Goal: Information Seeking & Learning: Learn about a topic

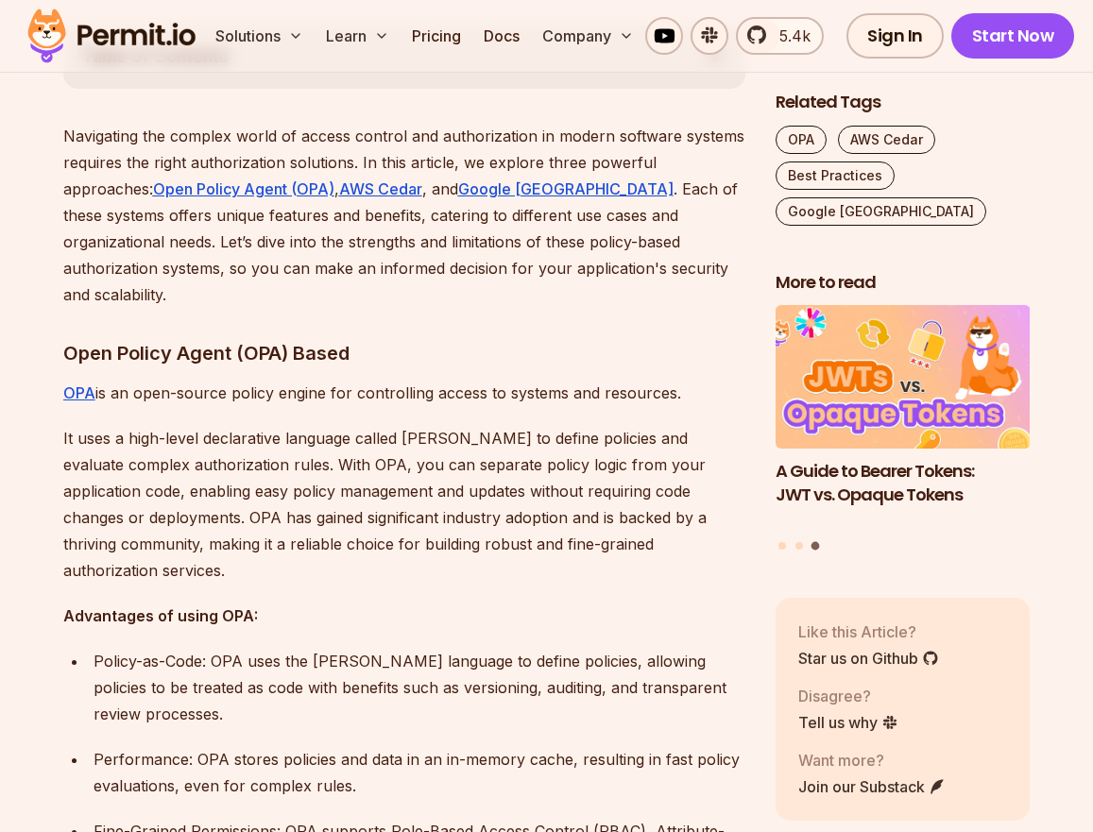
scroll to position [1091, 0]
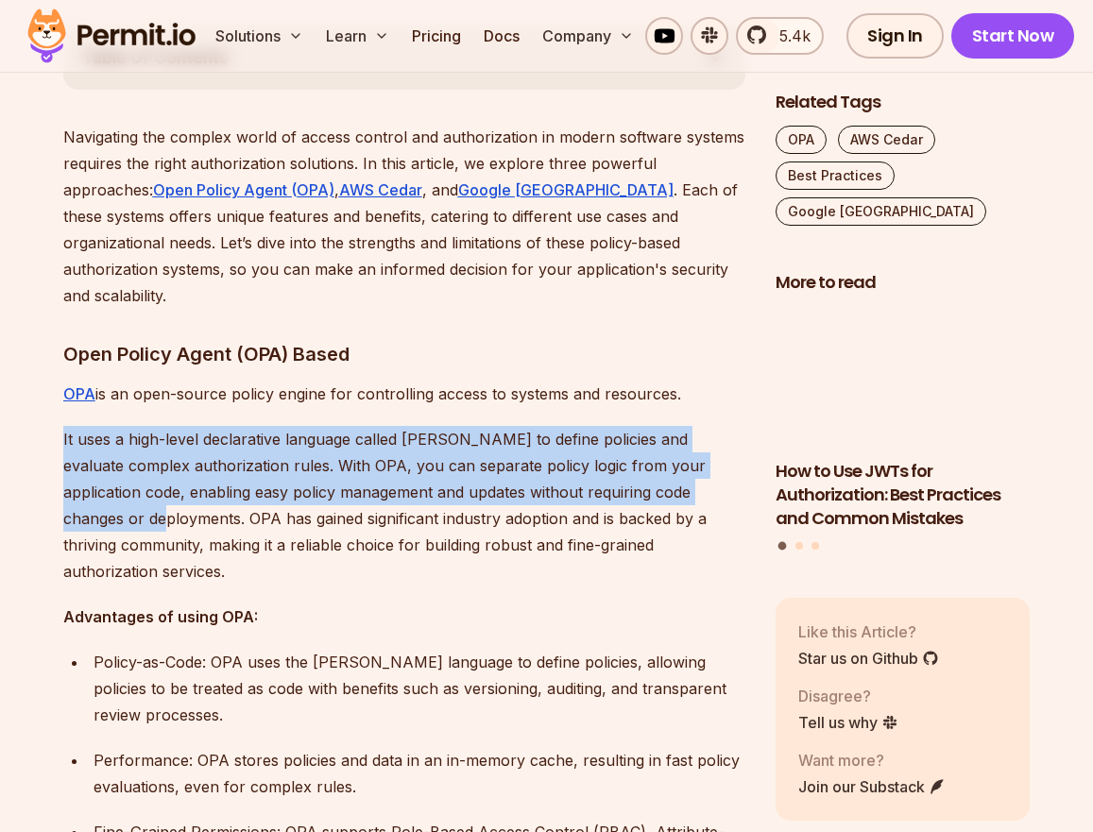
drag, startPoint x: 51, startPoint y: 417, endPoint x: 175, endPoint y: 486, distance: 141.7
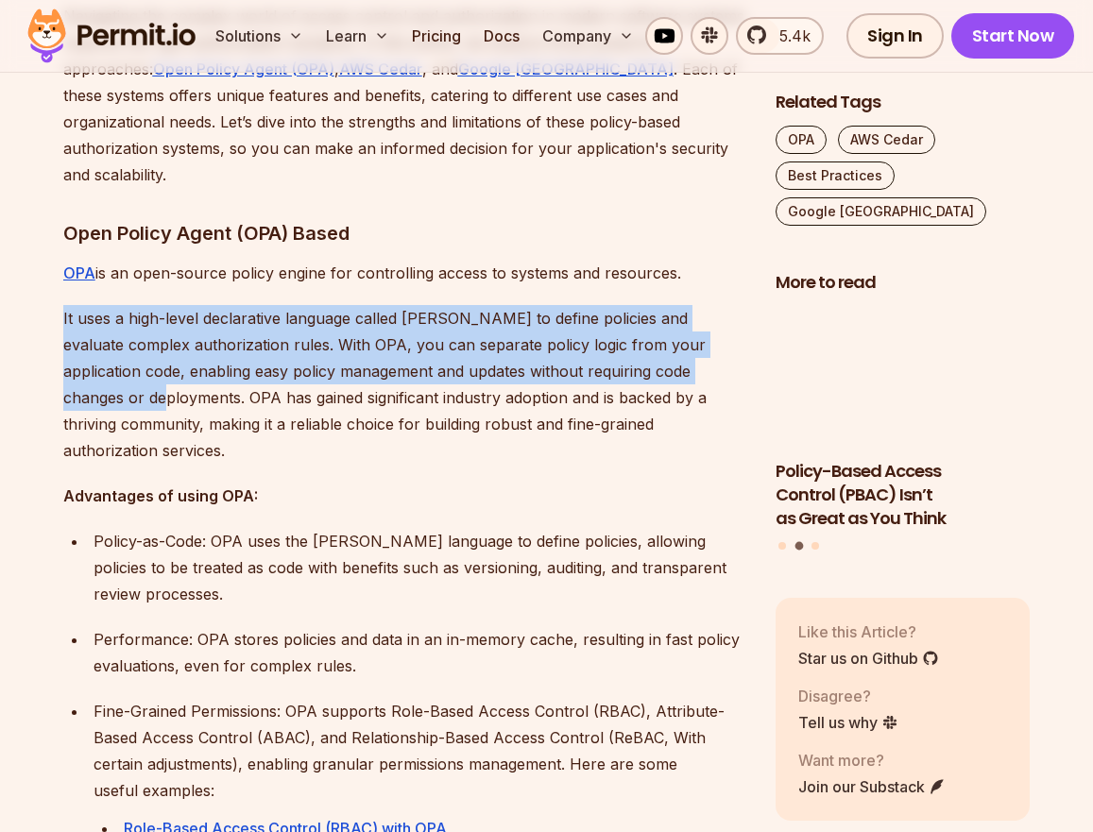
scroll to position [1205, 0]
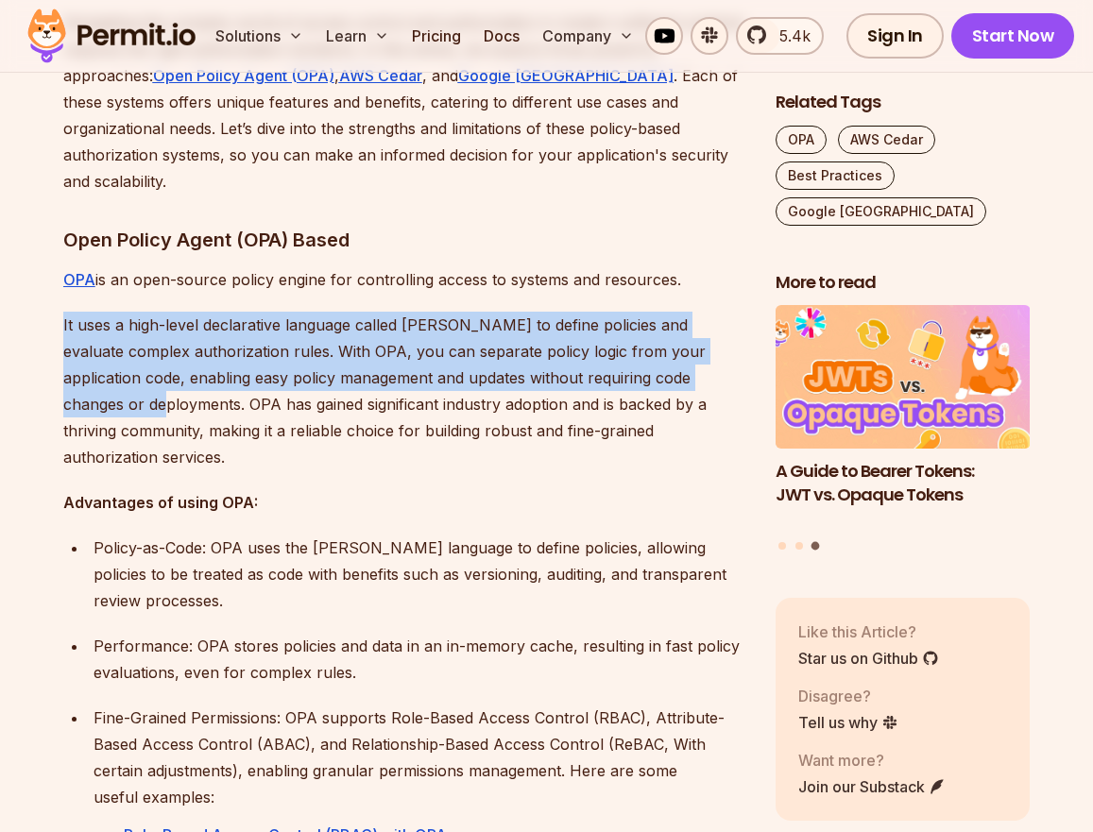
copy p "It uses a high-level declarative language called [PERSON_NAME] to define polici…"
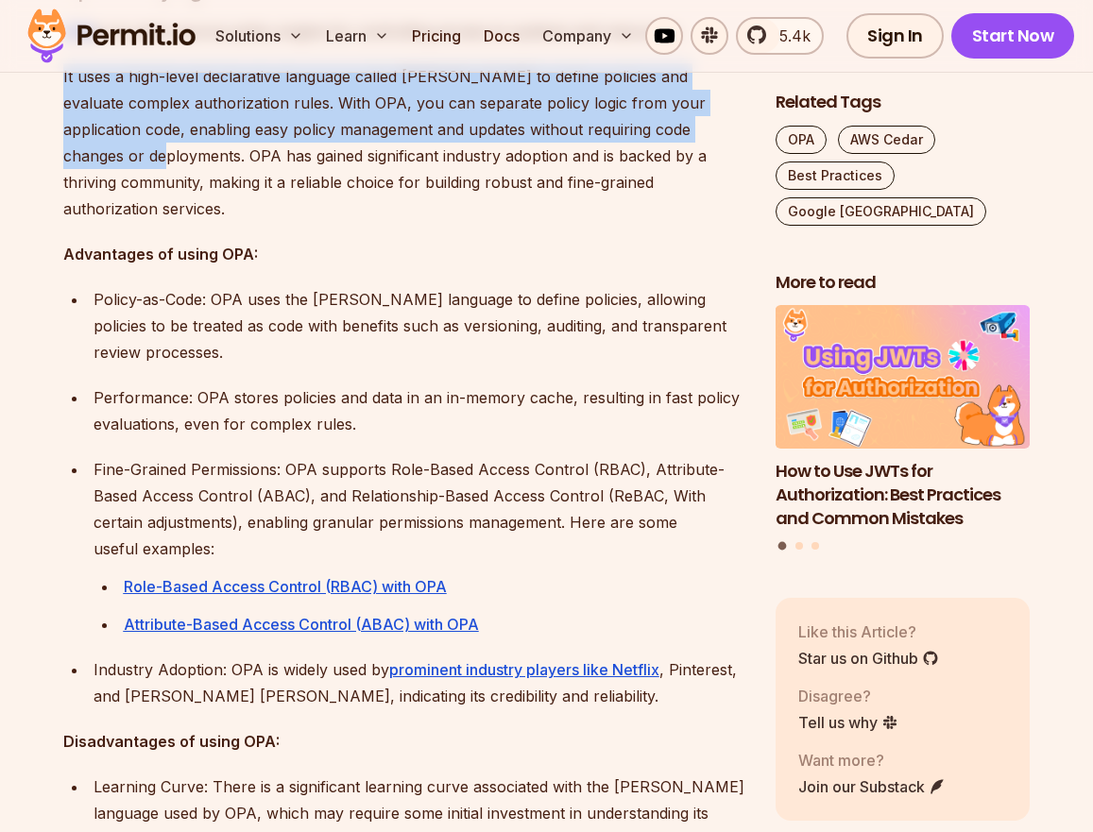
scroll to position [1456, 0]
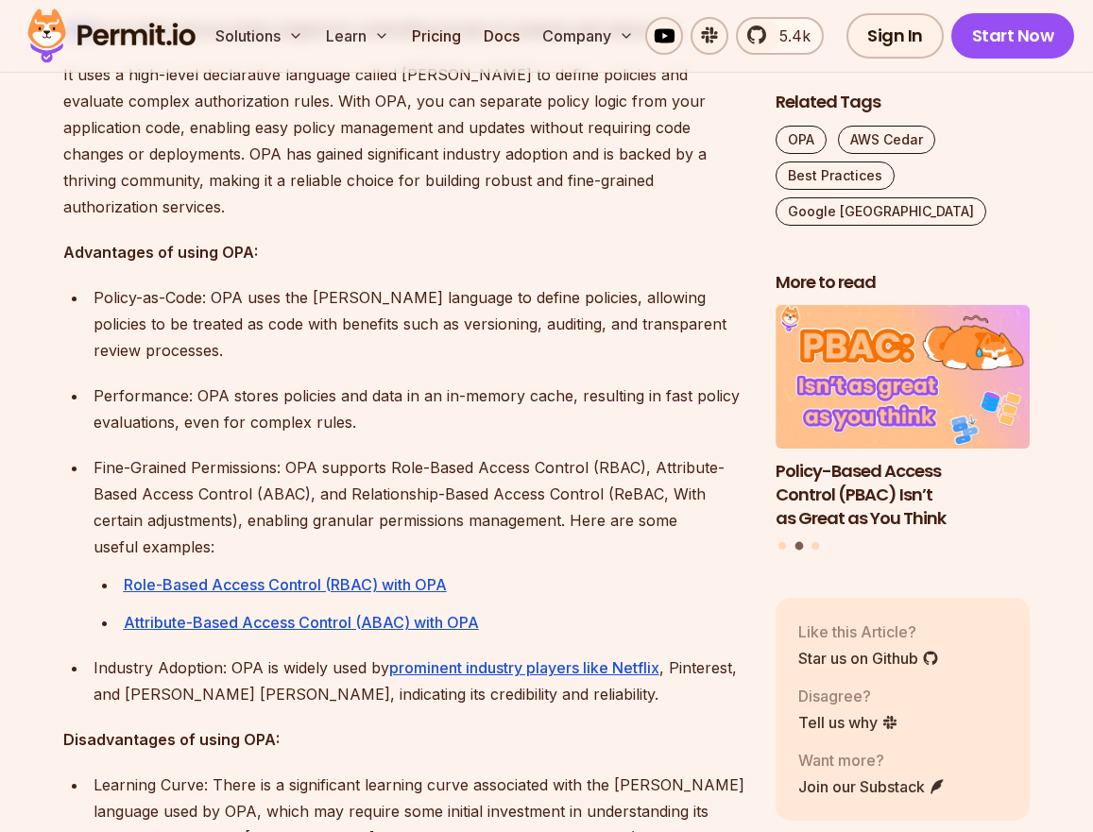
click at [289, 454] on p "Fine-Grained Permissions: OPA supports Role-Based Access Control (RBAC), Attrib…" at bounding box center [420, 507] width 652 height 106
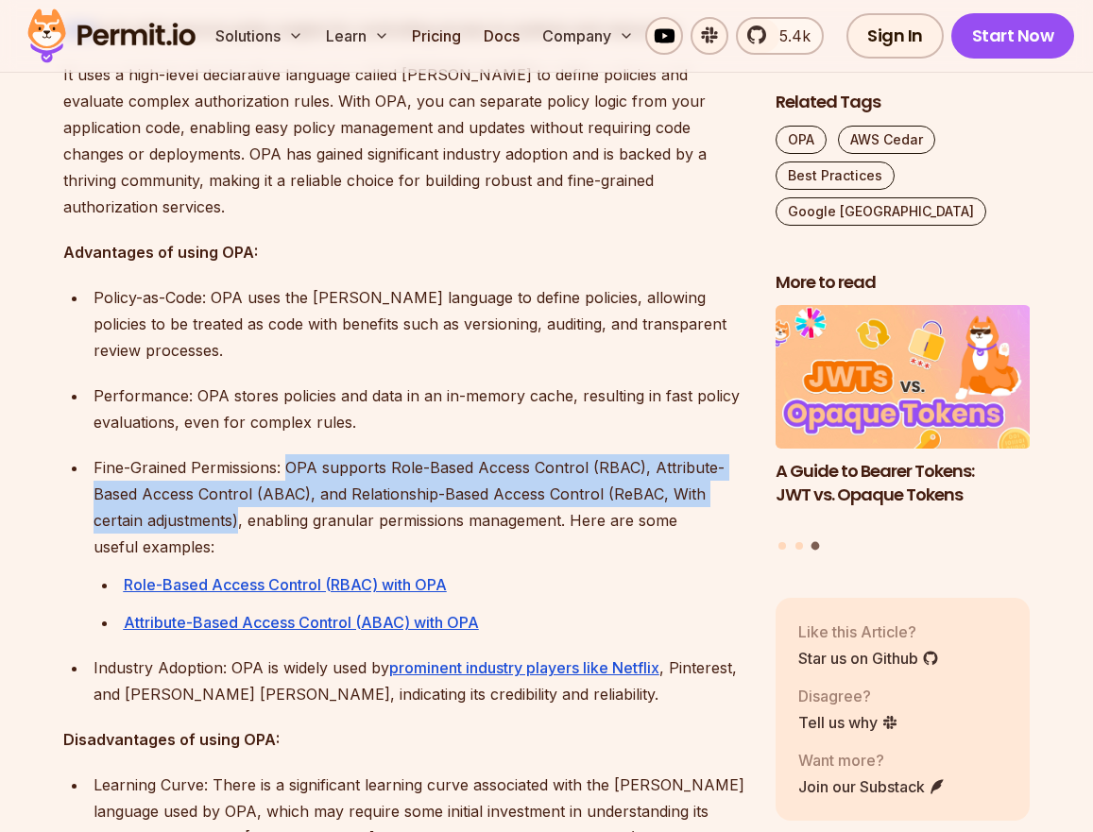
drag, startPoint x: 284, startPoint y: 439, endPoint x: 241, endPoint y: 489, distance: 66.3
click at [241, 489] on p "Fine-Grained Permissions: OPA supports Role-Based Access Control (RBAC), Attrib…" at bounding box center [420, 507] width 652 height 106
copy p "OPA supports Role-Based Access Control (RBAC), Attribute-Based Access Control (…"
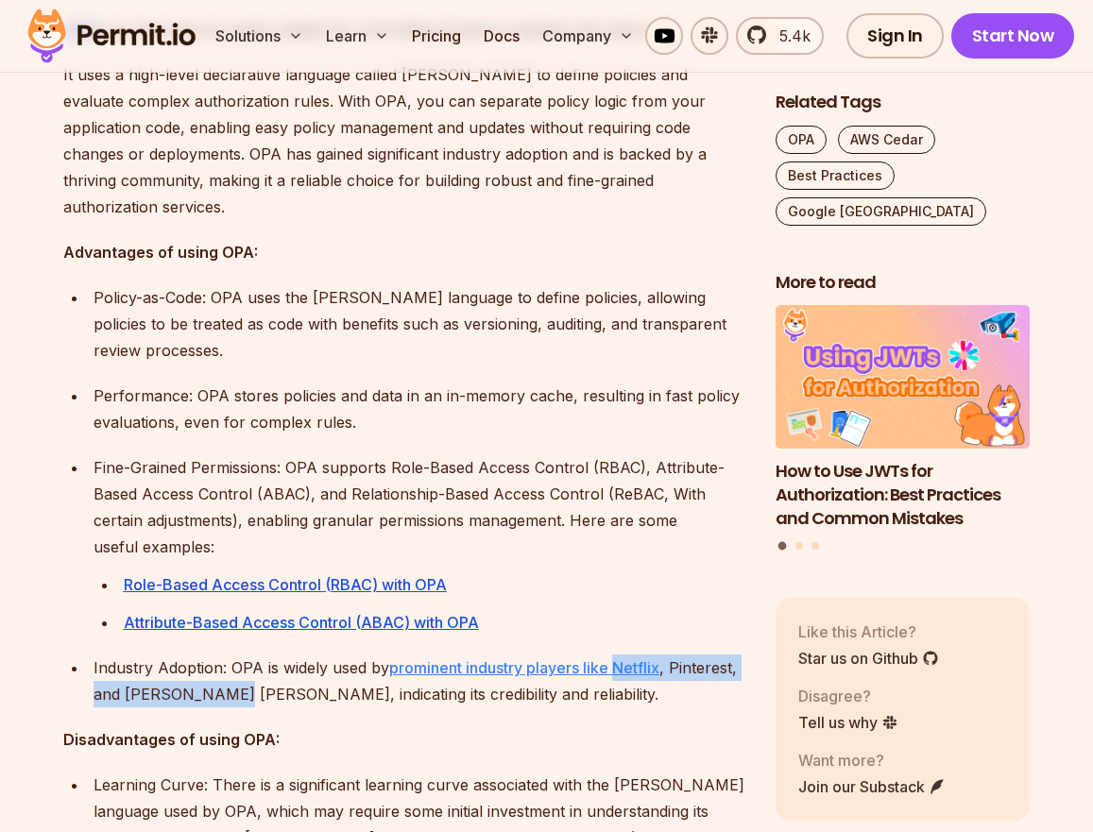
drag, startPoint x: 235, startPoint y: 665, endPoint x: 619, endPoint y: 641, distance: 384.3
click at [619, 655] on p "Industry Adoption: OPA is widely used by prominent industry players like Netfli…" at bounding box center [420, 681] width 652 height 53
copy p "Netflix , Pinterest, and [PERSON_NAME] [PERSON_NAME]"
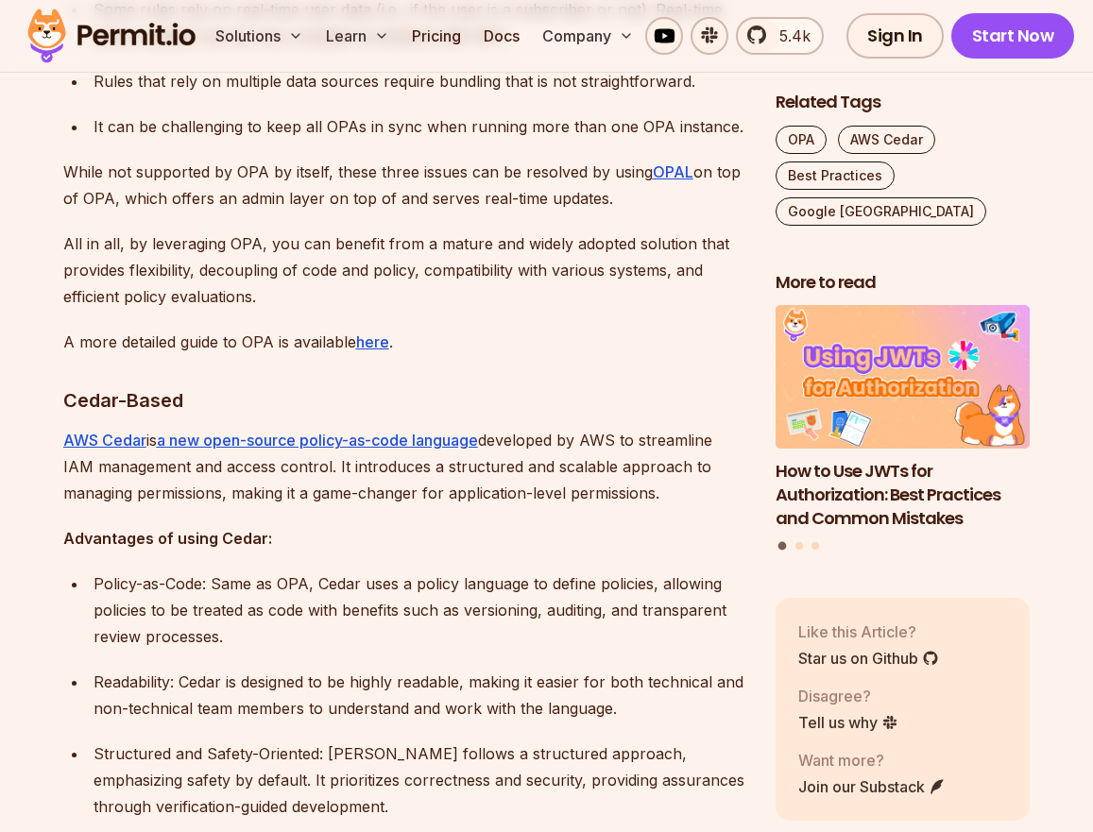
scroll to position [2403, 0]
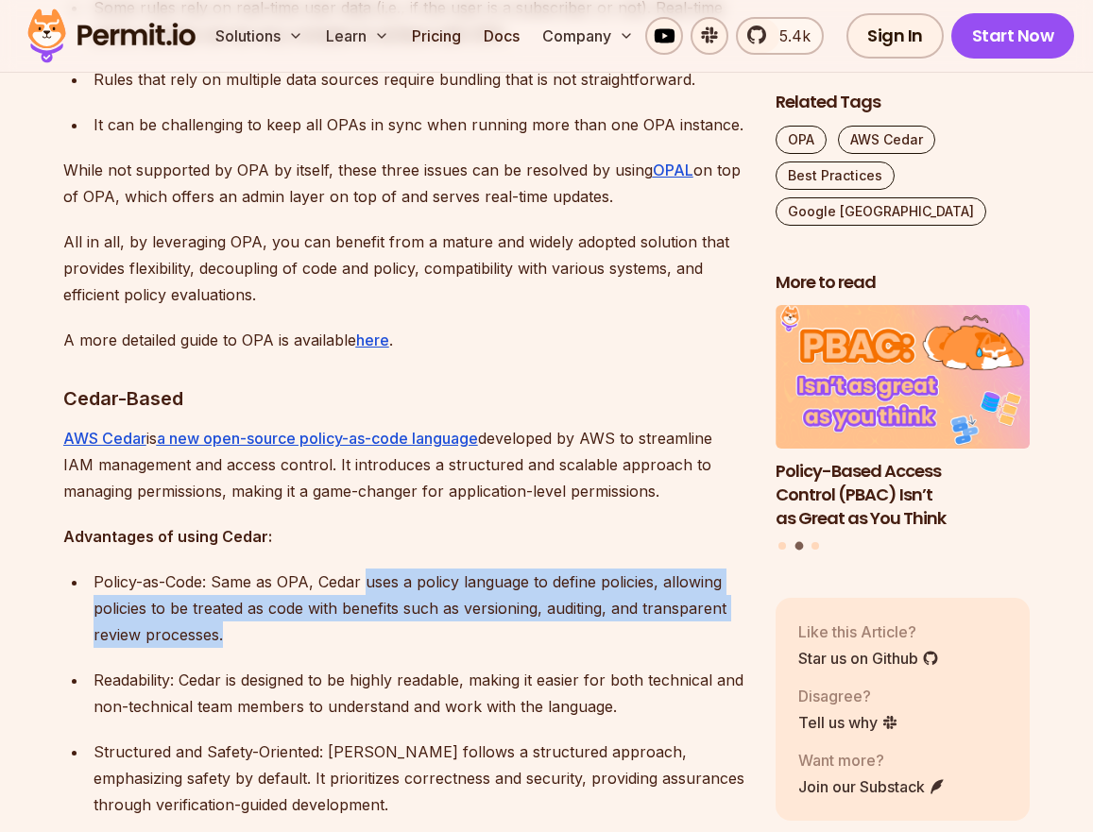
drag, startPoint x: 365, startPoint y: 554, endPoint x: 474, endPoint y: 601, distance: 119.3
click at [474, 601] on p "Policy-as-Code: Same as OPA, Cedar uses a policy language to define policies, a…" at bounding box center [420, 608] width 652 height 79
copy p "uses a policy language to define policies, allowing policies to be treated as c…"
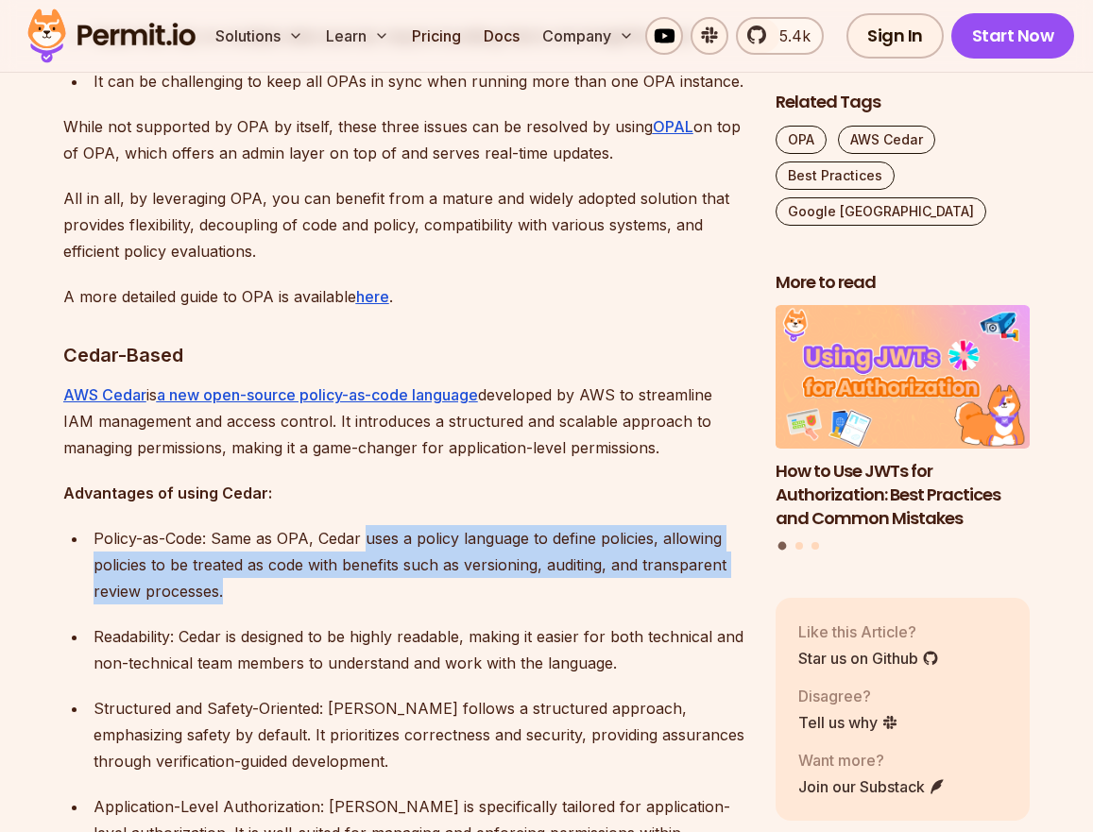
scroll to position [2449, 0]
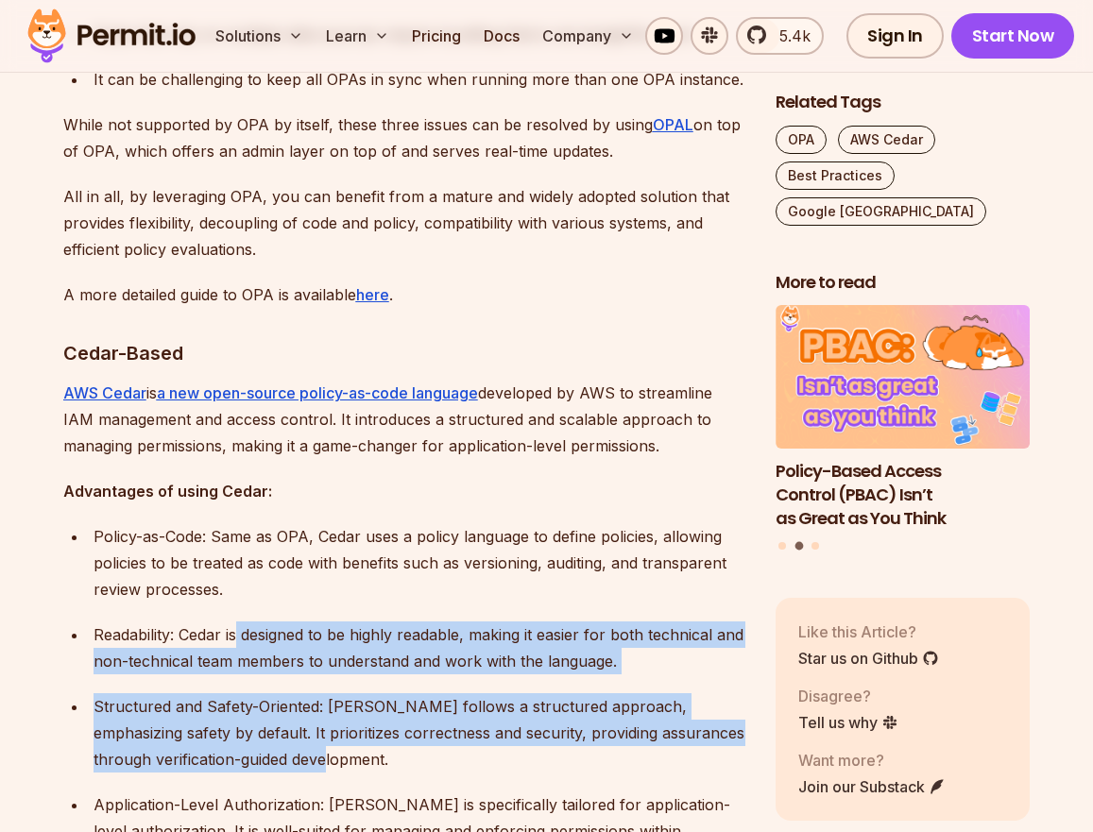
drag, startPoint x: 238, startPoint y: 606, endPoint x: 527, endPoint y: 724, distance: 312.3
click at [527, 724] on ul "Policy-as-Code: Same as OPA, Cedar uses a policy language to define policies, a…" at bounding box center [404, 785] width 682 height 525
copy ul "designed to be highly readable, making it easier for both technical and non-tec…"
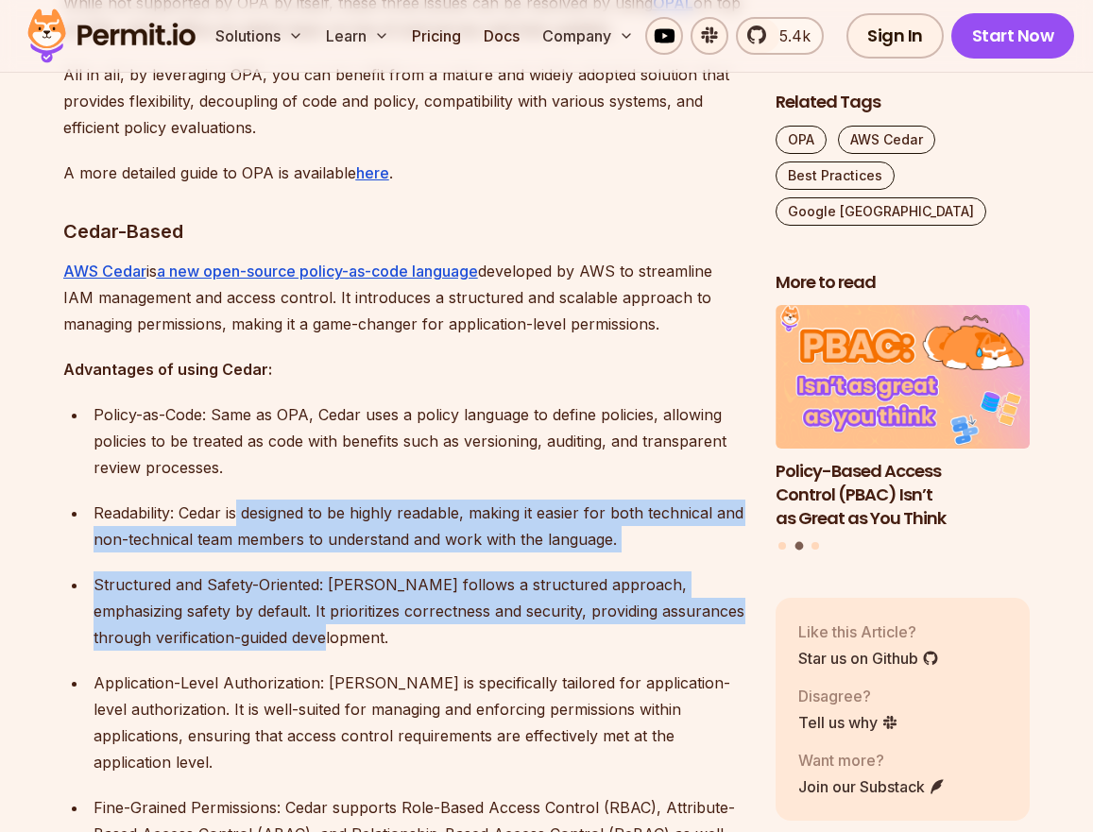
scroll to position [2572, 0]
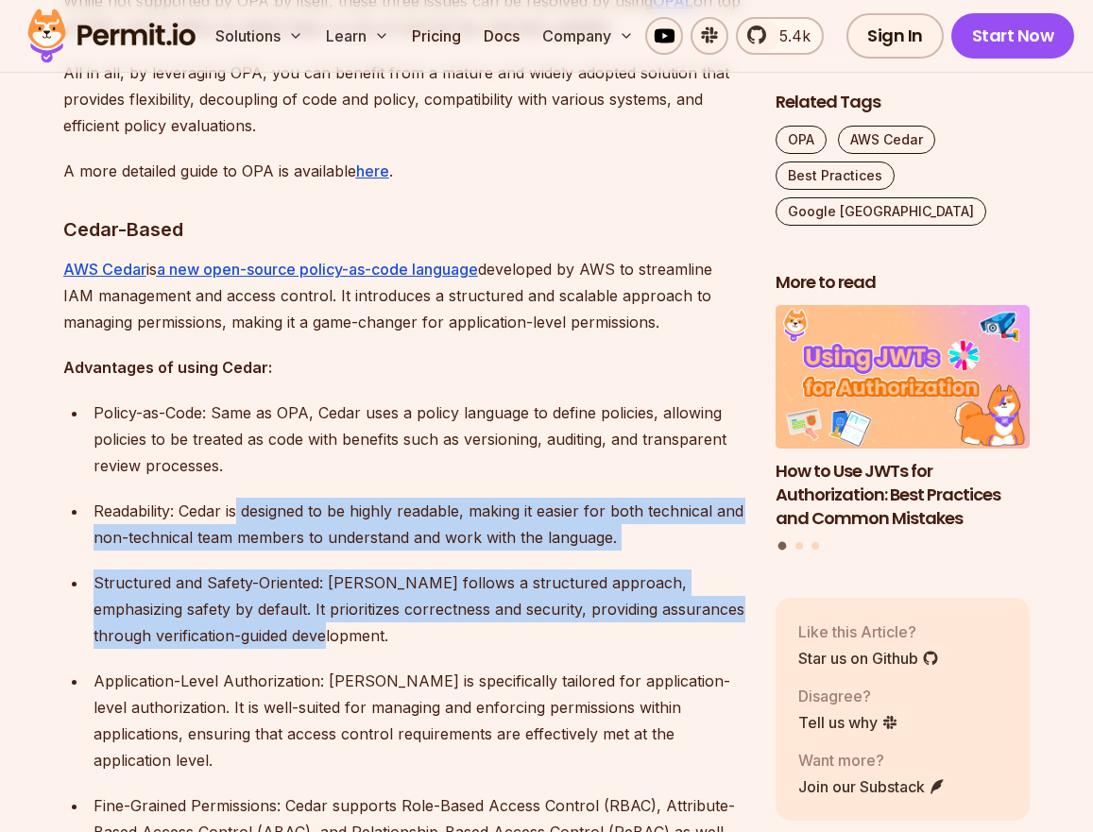
click at [236, 498] on p "Readability: Cedar is designed to be highly readable, making it easier for both…" at bounding box center [420, 524] width 652 height 53
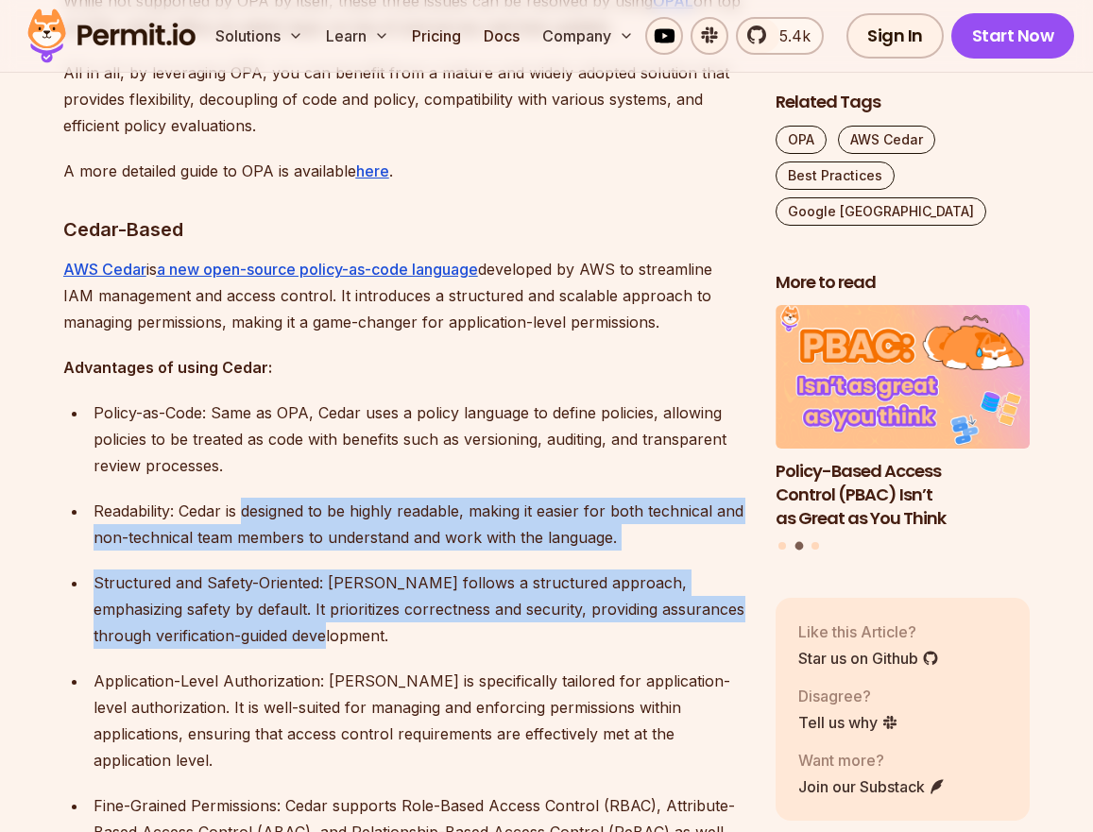
drag, startPoint x: 246, startPoint y: 484, endPoint x: 411, endPoint y: 607, distance: 206.5
click at [411, 607] on ul "Policy-as-Code: Same as OPA, Cedar uses a policy language to define policies, a…" at bounding box center [404, 662] width 682 height 525
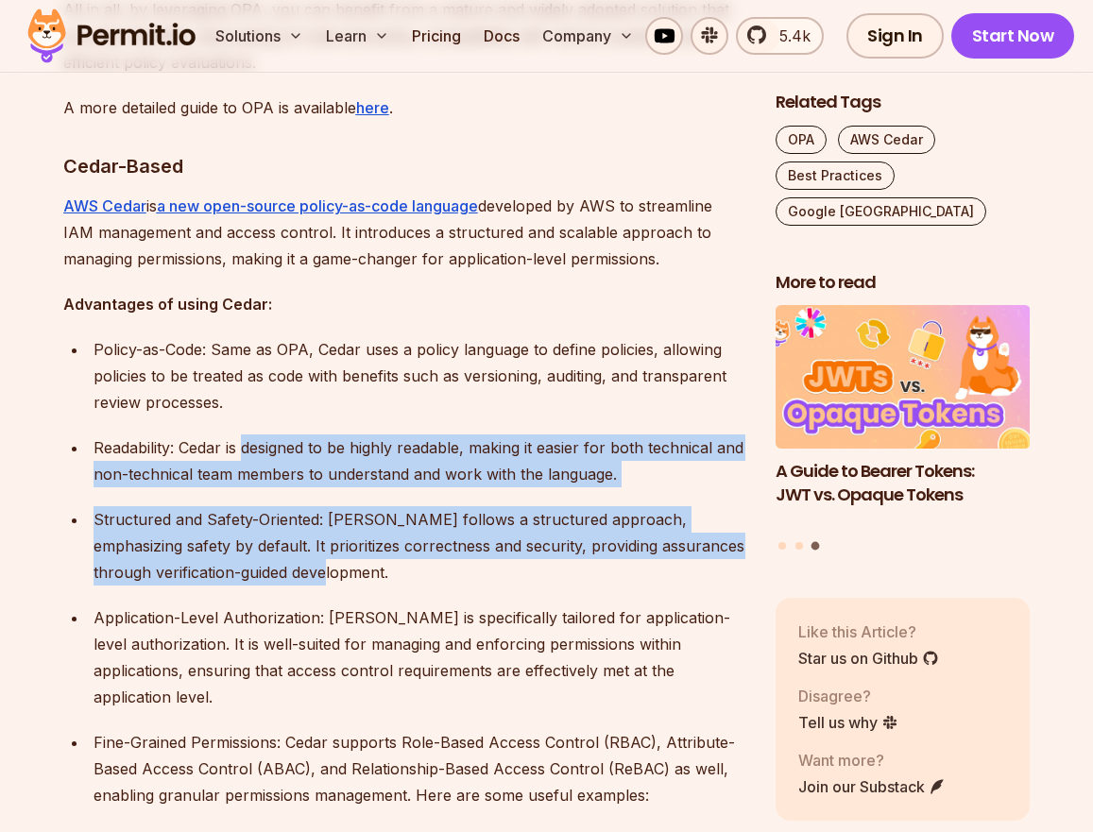
click at [368, 460] on p "Readability: Cedar is designed to be highly readable, making it easier for both…" at bounding box center [420, 461] width 652 height 53
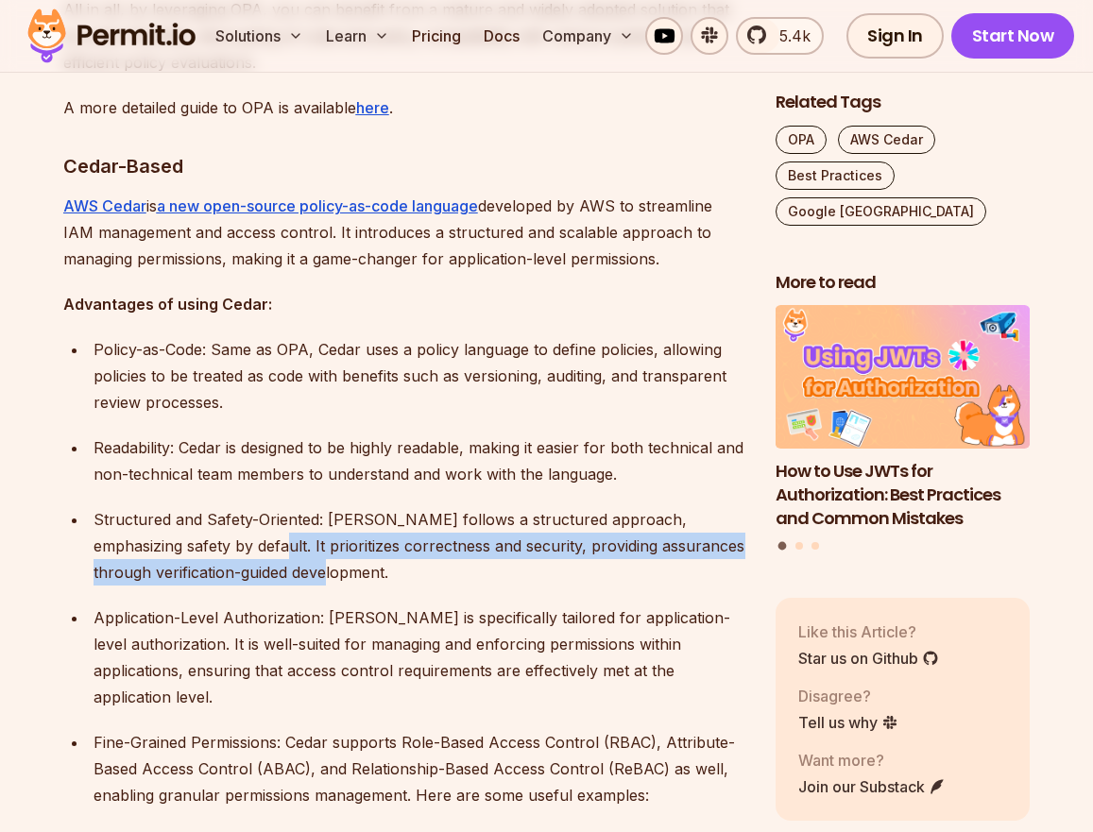
drag, startPoint x: 186, startPoint y: 520, endPoint x: 378, endPoint y: 546, distance: 193.6
click at [378, 546] on p "Structured and Safety-Oriented: [PERSON_NAME] follows a structured approach, em…" at bounding box center [420, 545] width 652 height 79
copy p "prioritizes correctness and security, providing assurances through verification…"
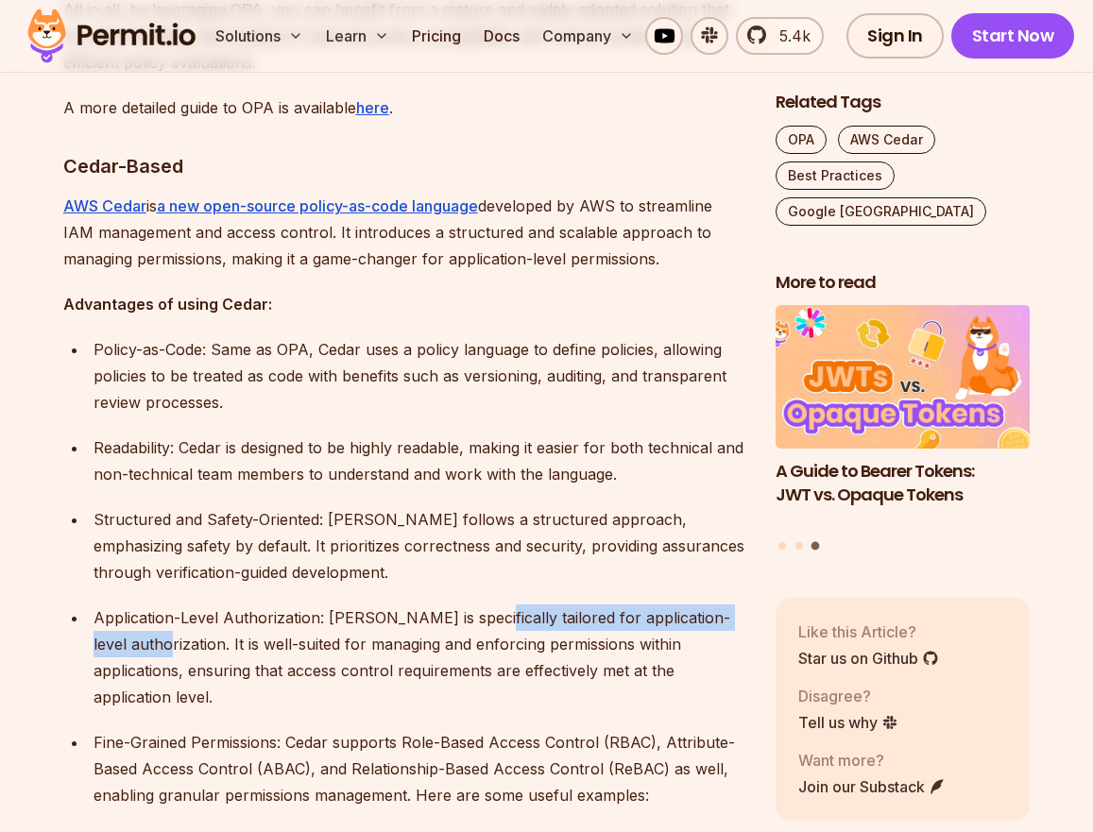
drag, startPoint x: 183, startPoint y: 617, endPoint x: 472, endPoint y: 586, distance: 290.8
click at [472, 605] on p "Application-Level Authorization: [PERSON_NAME] is specifically tailored for app…" at bounding box center [420, 658] width 652 height 106
copy p "tailored for application-level authorization"
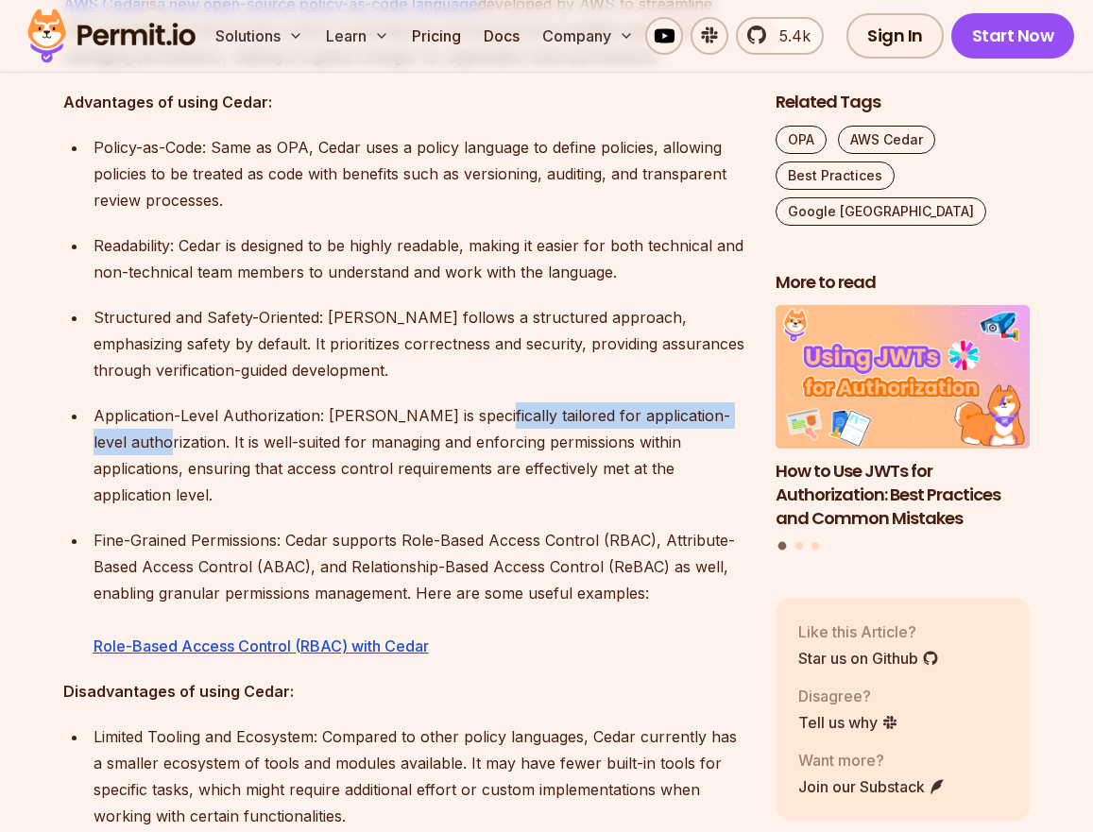
scroll to position [2850, 0]
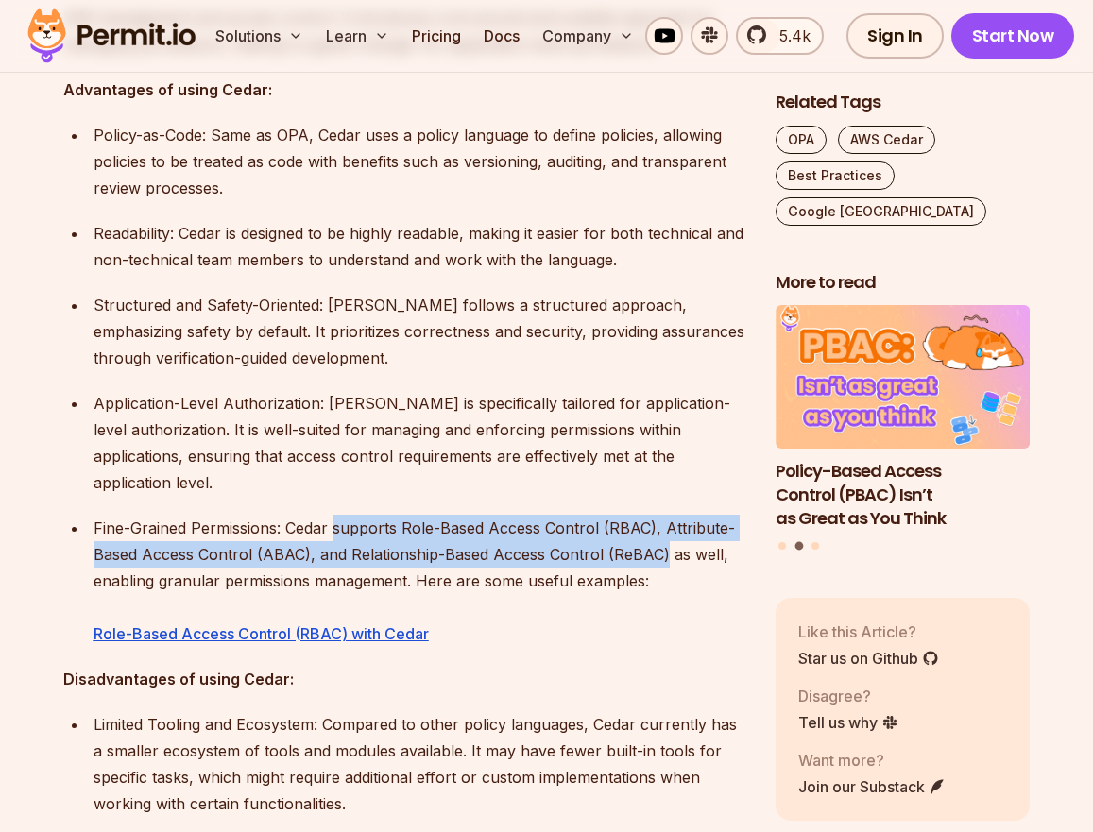
drag, startPoint x: 336, startPoint y: 477, endPoint x: 662, endPoint y: 508, distance: 327.4
click at [662, 515] on p "Fine-Grained Permissions: Cedar supports Role-Based Access Control (RBAC), Attr…" at bounding box center [420, 581] width 652 height 132
copy p "supports Role-Based Access Control (RBAC), Attribute-Based Access Control (ABAC…"
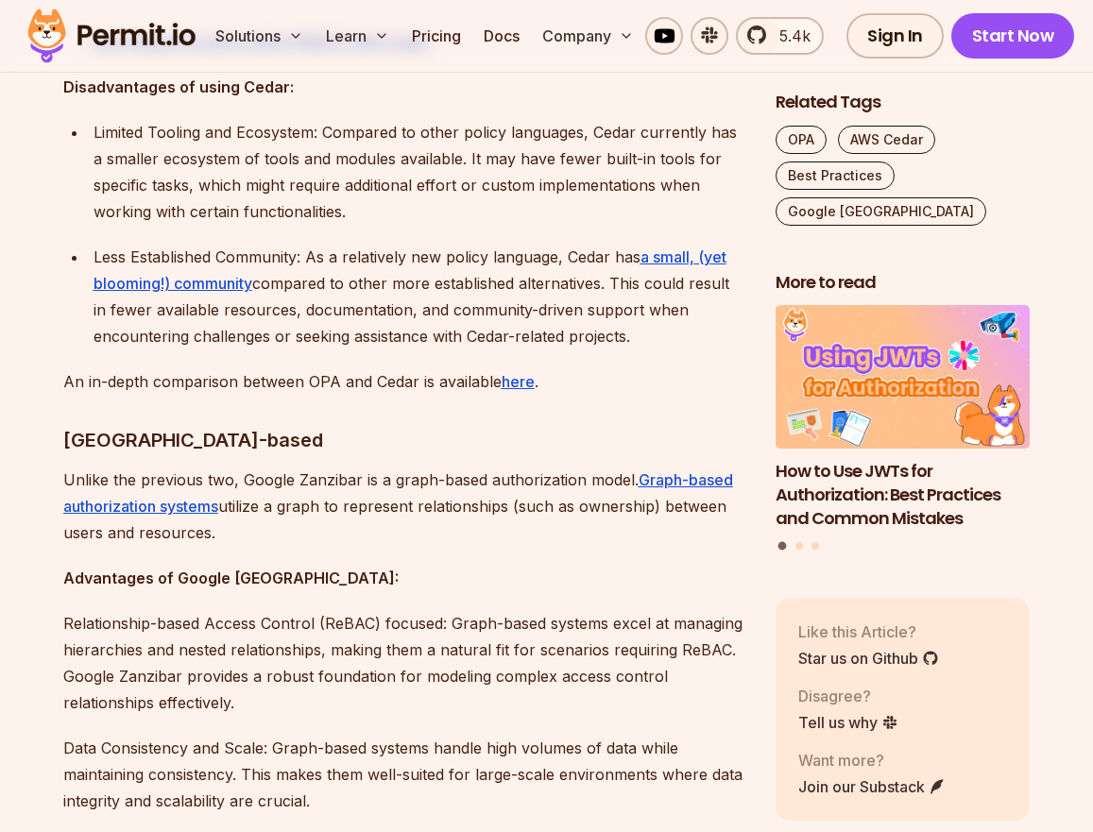
scroll to position [3459, 0]
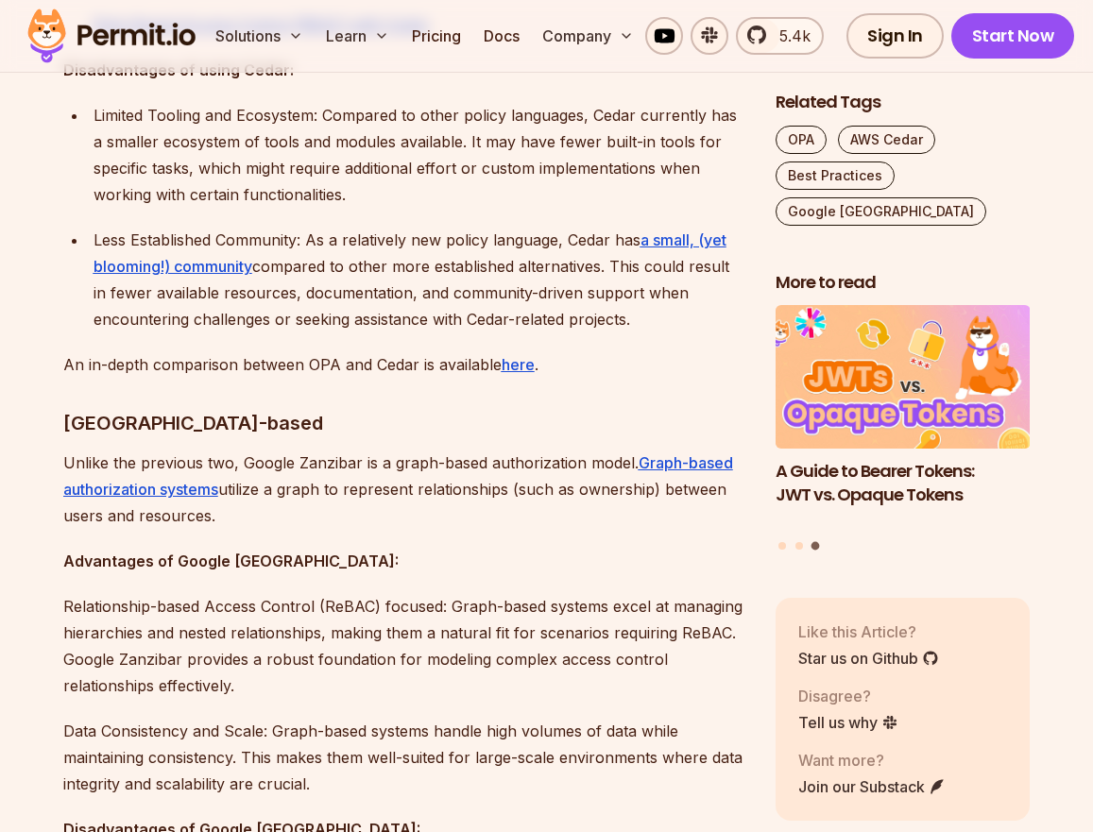
click at [635, 450] on p "Unlike the previous two, Google Zanzibar is a graph-based authorization model. …" at bounding box center [404, 489] width 682 height 79
drag, startPoint x: 352, startPoint y: 434, endPoint x: 355, endPoint y: 468, distance: 34.1
click at [355, 468] on p "Unlike the previous two, Google Zanzibar is a graph-based authorization model. …" at bounding box center [404, 489] width 682 height 79
copy p "epresent relationships (such as ownership) between users and resources."
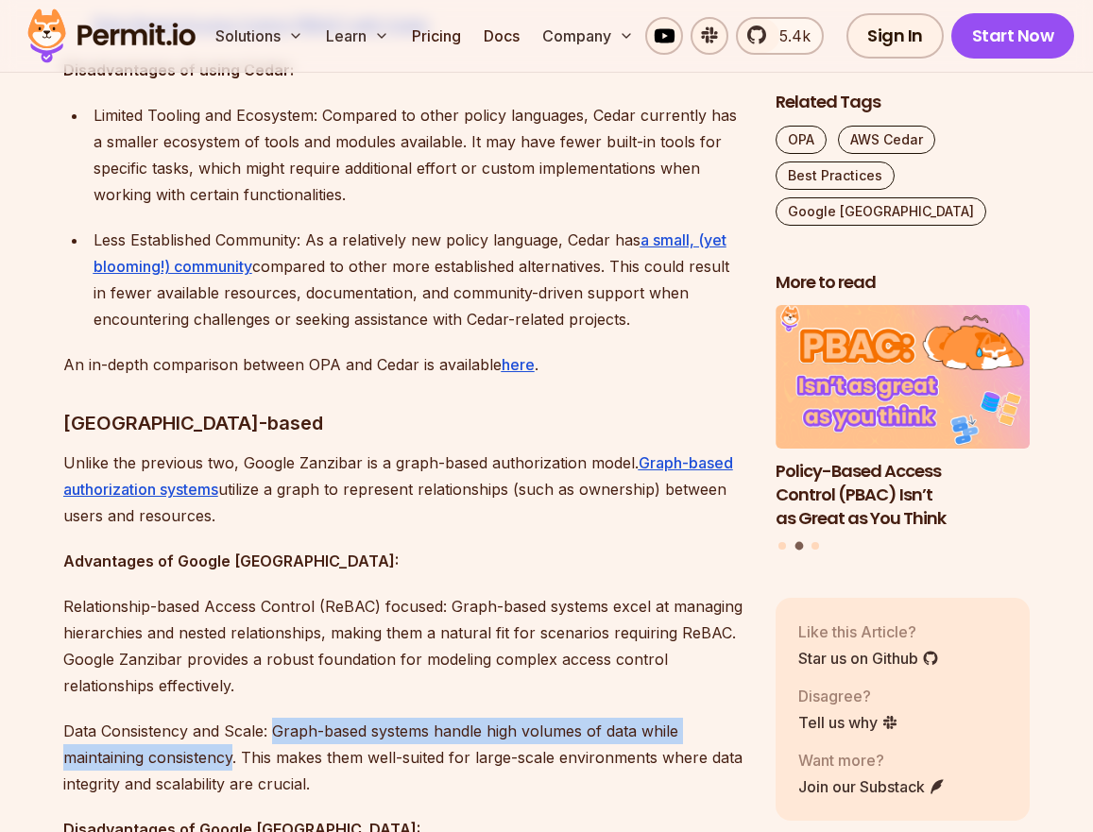
drag, startPoint x: 272, startPoint y: 678, endPoint x: 233, endPoint y: 701, distance: 44.9
click at [233, 718] on p "Data Consistency and Scale: Graph-based systems handle high volumes of data whi…" at bounding box center [404, 757] width 682 height 79
copy p "Graph-based systems handle high volumes of data while maintaining consistency"
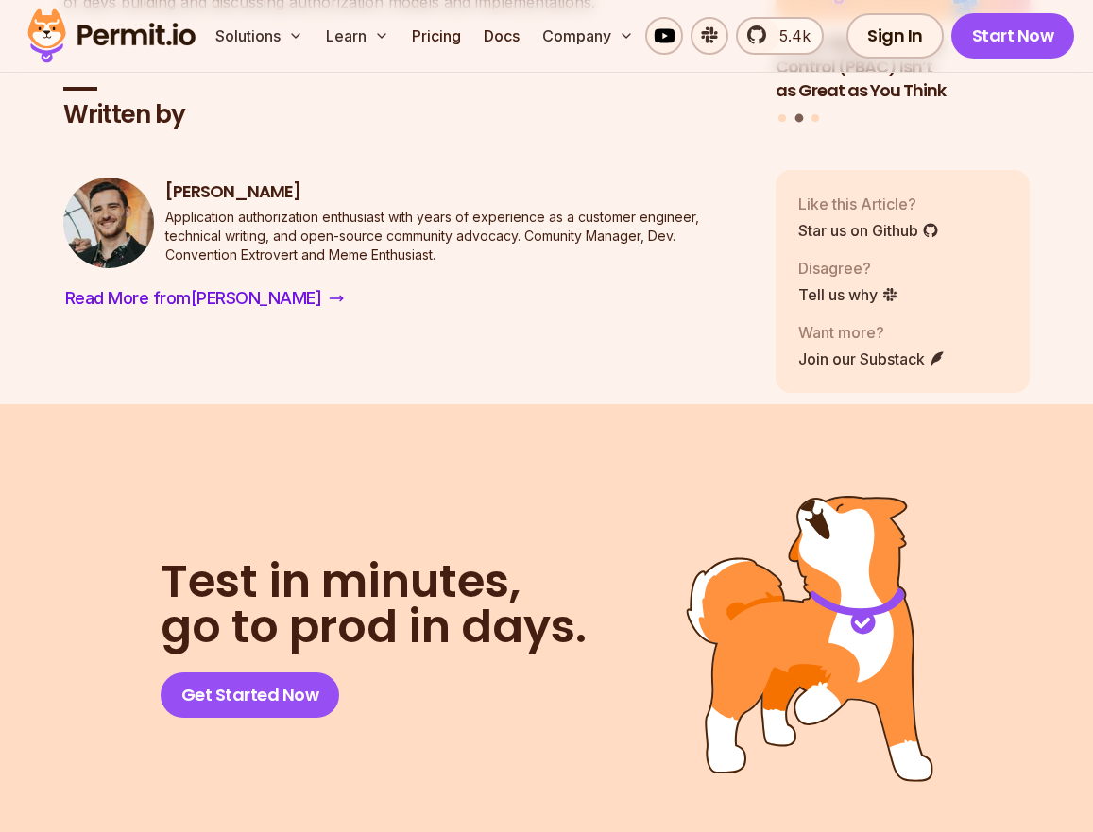
scroll to position [5266, 0]
